Goal: Information Seeking & Learning: Learn about a topic

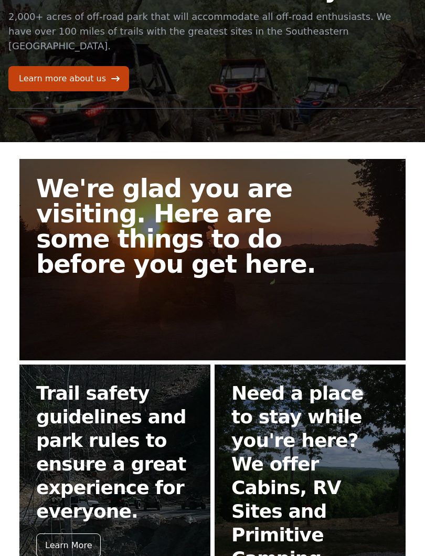
scroll to position [76, 0]
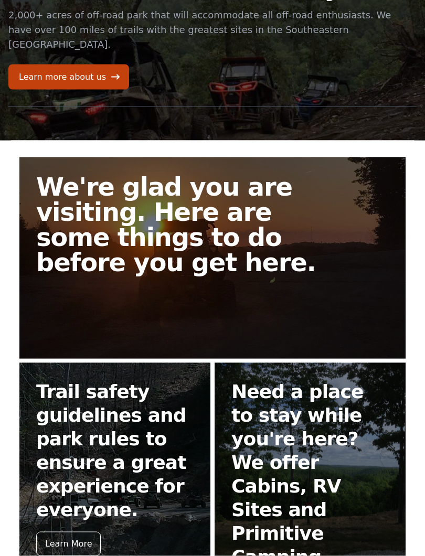
click at [105, 227] on h2 "We're glad you are visiting. Here are some things to do before you get here." at bounding box center [187, 224] width 302 height 101
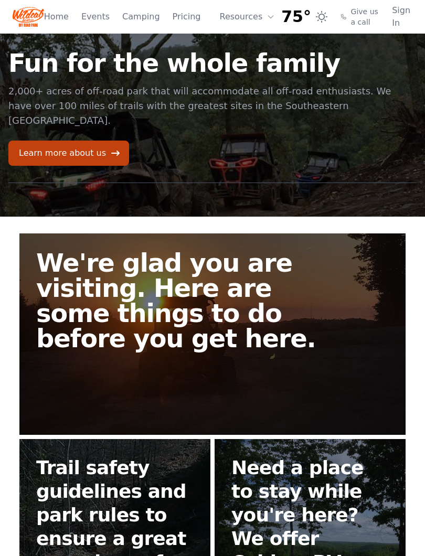
click at [101, 294] on h2 "We're glad you are visiting. Here are some things to do before you get here." at bounding box center [187, 300] width 302 height 101
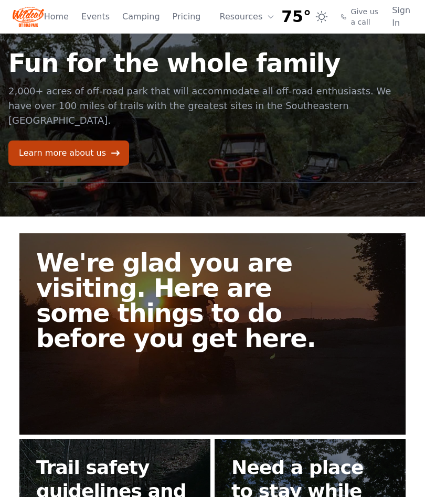
click at [144, 12] on link "Camping" at bounding box center [140, 16] width 37 height 13
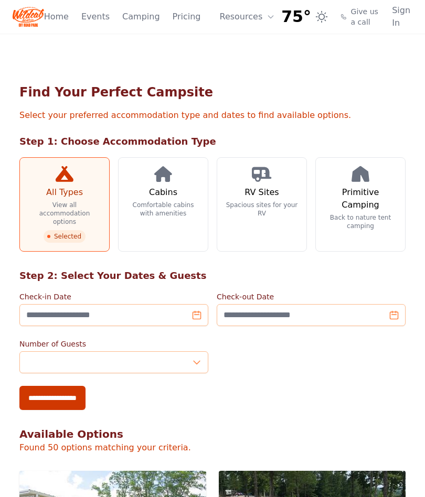
click at [355, 204] on h3 "Primitive Camping" at bounding box center [360, 198] width 72 height 25
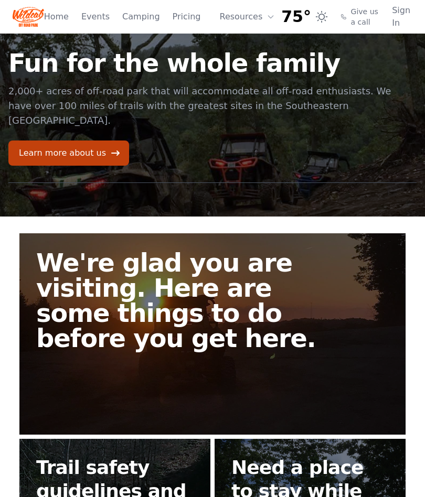
click at [90, 18] on link "Events" at bounding box center [95, 16] width 28 height 13
click at [181, 22] on link "Pricing" at bounding box center [187, 16] width 28 height 13
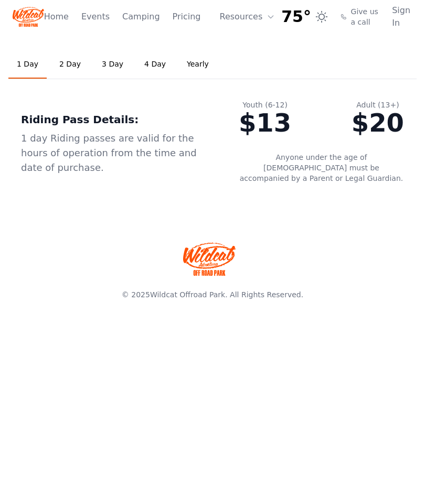
click at [69, 68] on link "2 Day" at bounding box center [70, 64] width 38 height 28
click at [106, 67] on link "3 Day" at bounding box center [112, 64] width 38 height 28
click at [142, 60] on link "4 Day" at bounding box center [155, 64] width 38 height 28
click at [186, 65] on link "Yearly" at bounding box center [197, 64] width 39 height 28
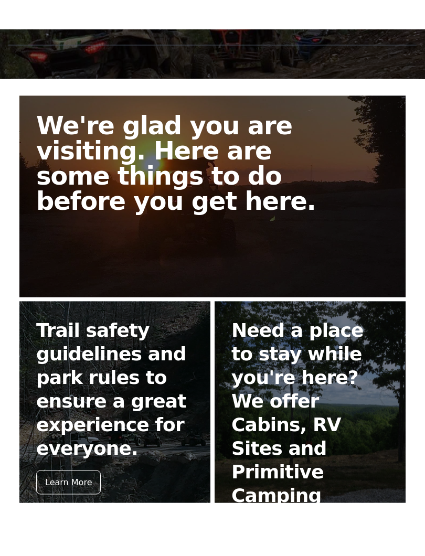
scroll to position [167, 0]
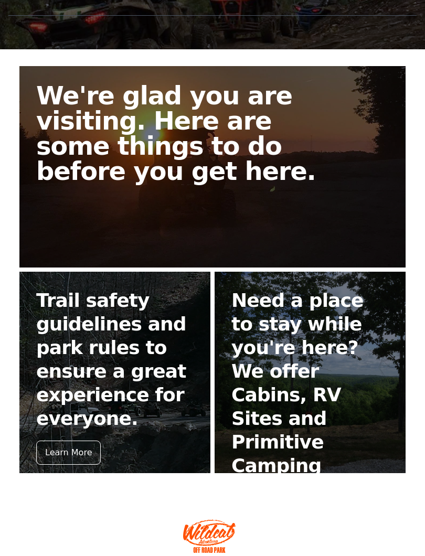
click at [55, 441] on div "Learn More" at bounding box center [68, 453] width 65 height 24
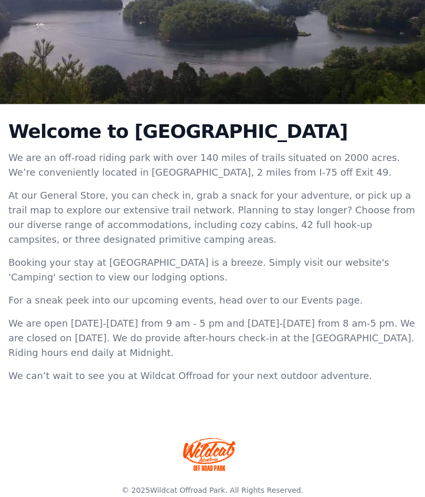
scroll to position [166, 0]
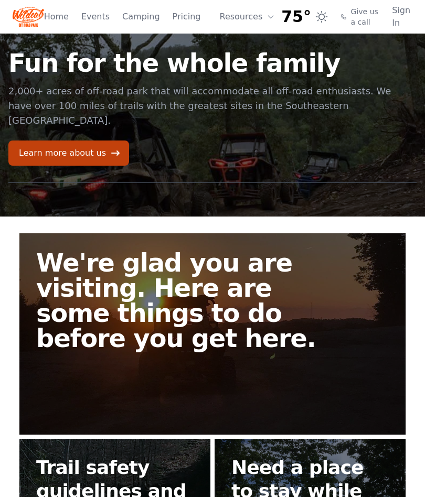
click at [256, 18] on button "Resources" at bounding box center [248, 16] width 68 height 21
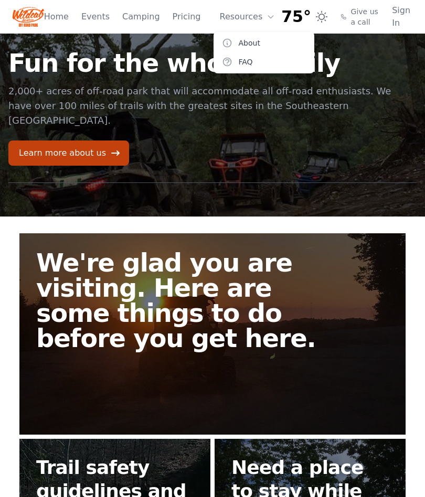
click at [268, 20] on icon at bounding box center [271, 17] width 8 height 8
